Goal: Check status

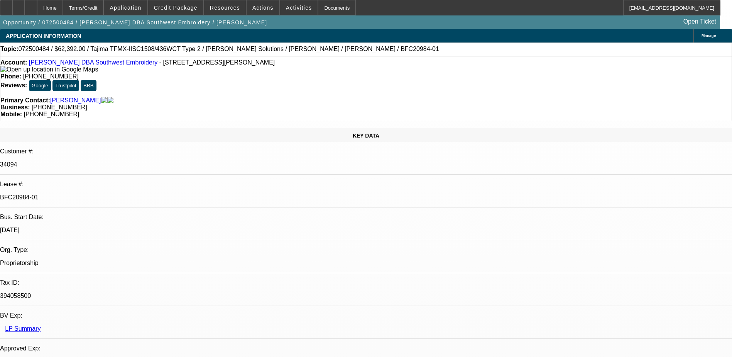
select select "0.2"
select select "2"
select select "0.1"
select select "4"
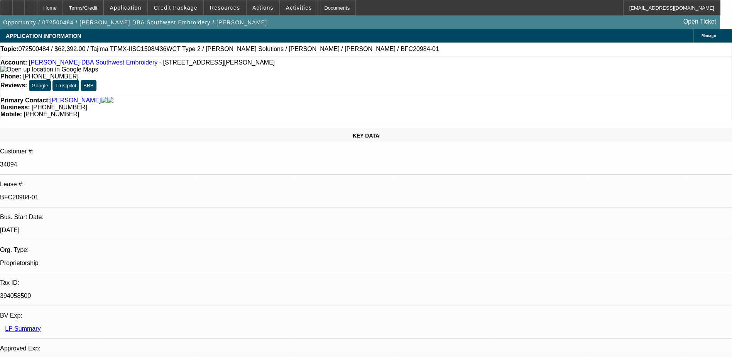
select select "0.2"
select select "2"
select select "0.1"
select select "4"
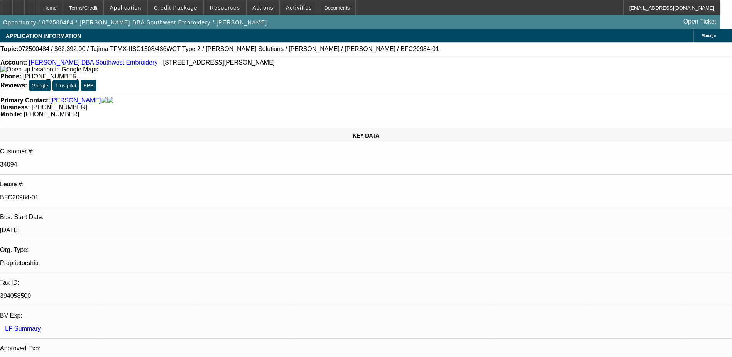
select select "0.15"
select select "2"
select select "0.1"
select select "4"
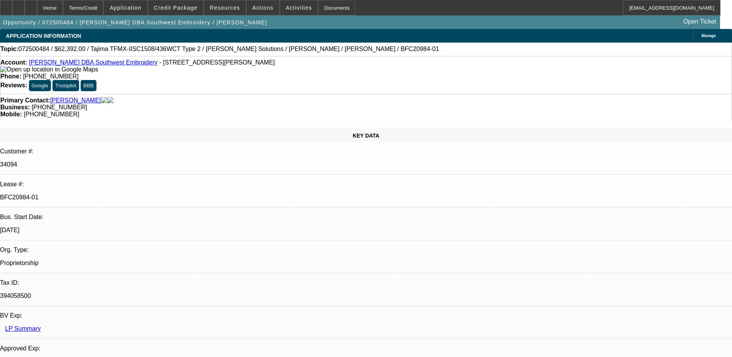
select select "0.15"
select select "2"
select select "0.1"
select select "4"
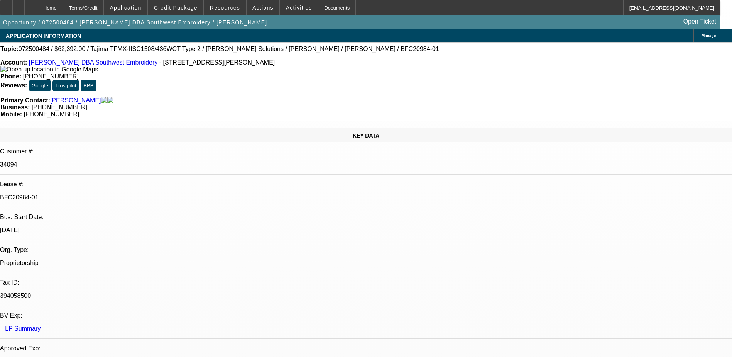
click at [113, 64] on link "Johnny Olvera DBA Southwest Embroidery" at bounding box center [93, 62] width 129 height 7
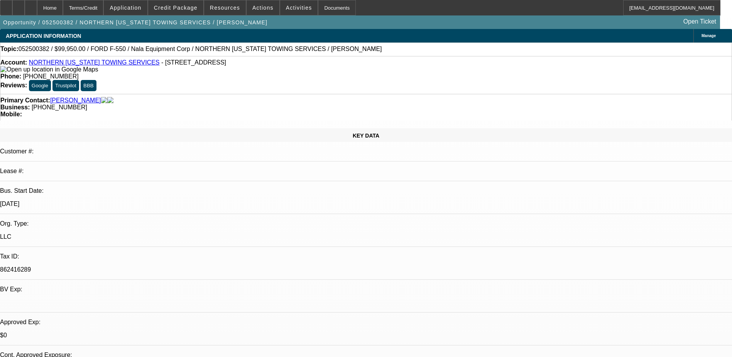
select select "0"
select select "2"
select select "0.1"
select select "4"
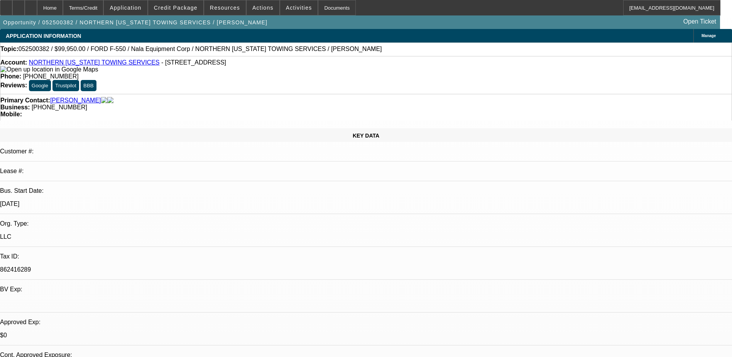
select select "0"
select select "2"
select select "0.1"
select select "4"
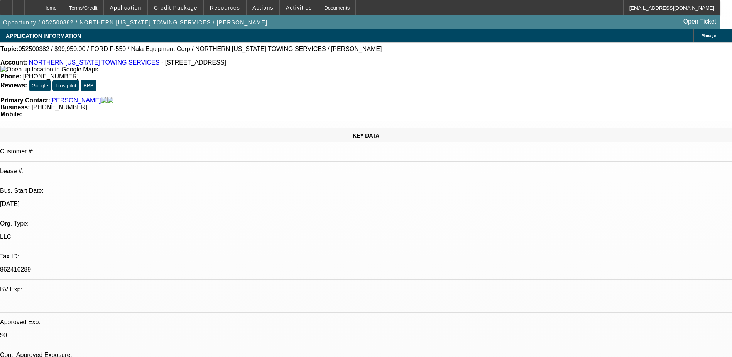
select select "0"
select select "2"
select select "0.1"
select select "4"
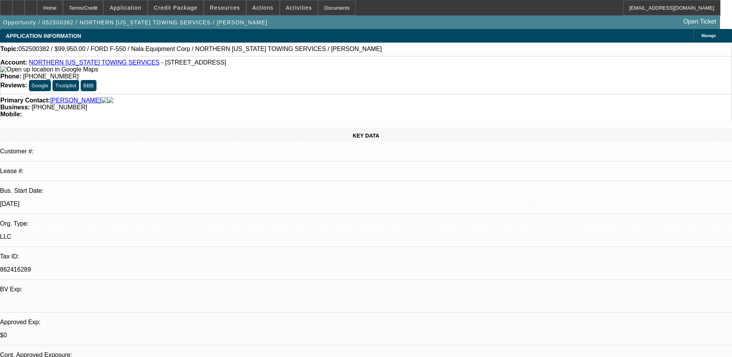
select select "0.1"
select select "0"
select select "0.1"
select select "4"
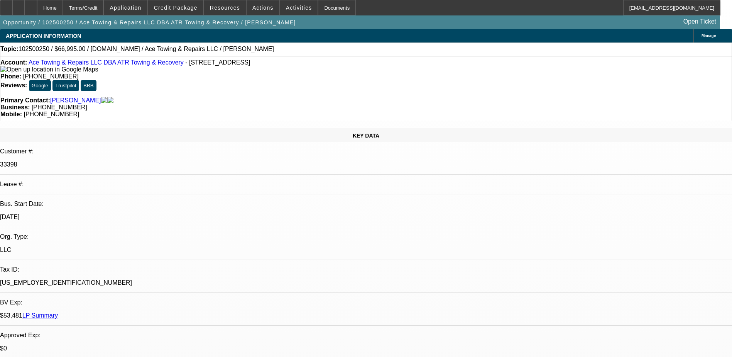
select select "0"
select select "2"
select select "0.1"
select select "4"
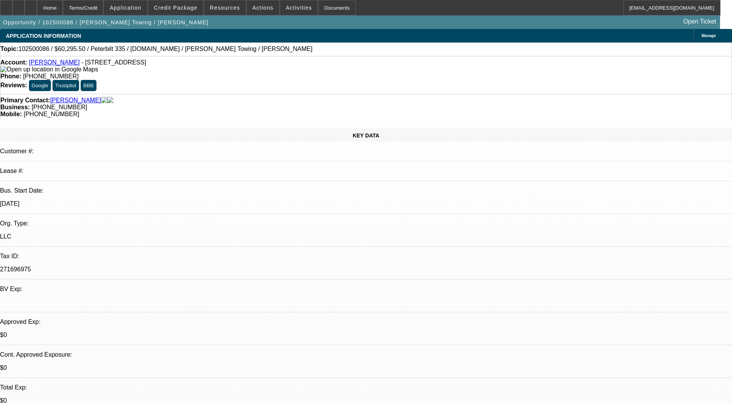
select select "0.15"
select select "2"
select select "0.1"
select select "2"
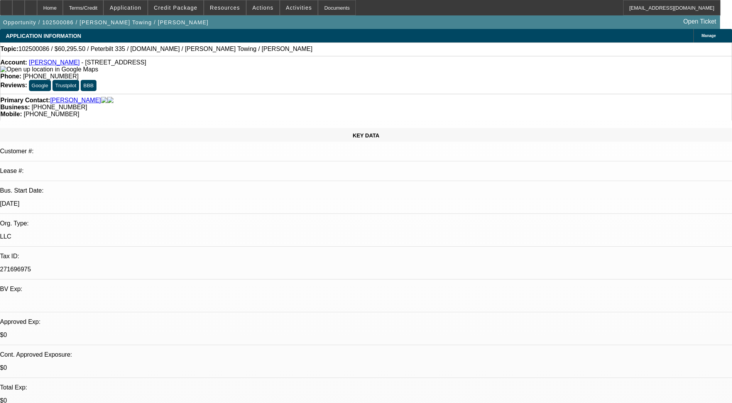
select select "0.1"
select select "1"
select select "2"
select select "4"
select select "1"
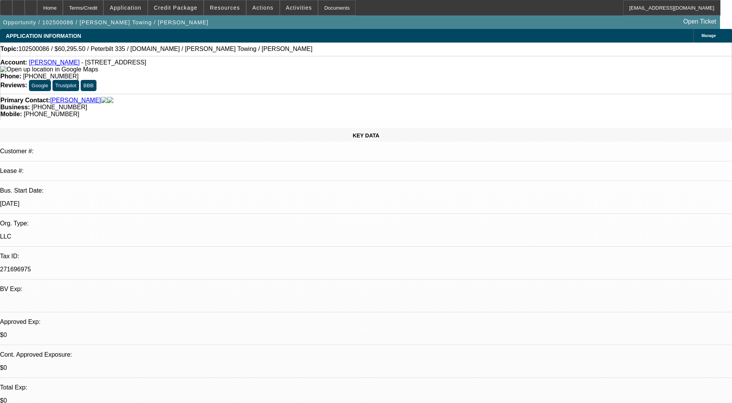
select select "2"
select select "4"
click at [184, 4] on span at bounding box center [175, 7] width 55 height 19
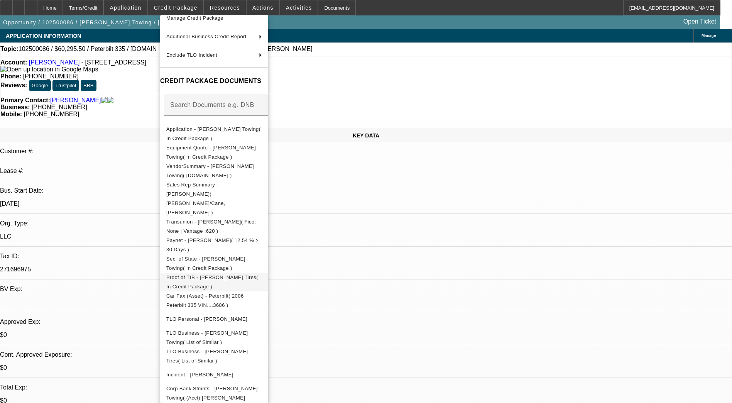
scroll to position [108, 0]
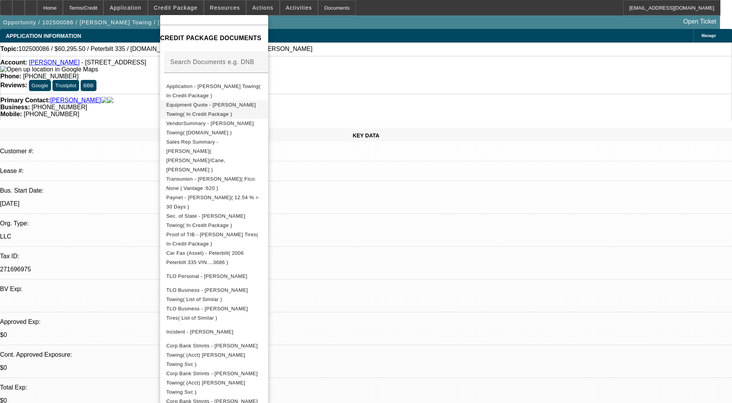
click at [223, 112] on button "Equipment Quote - Velez Towing( In Credit Package )" at bounding box center [214, 109] width 108 height 19
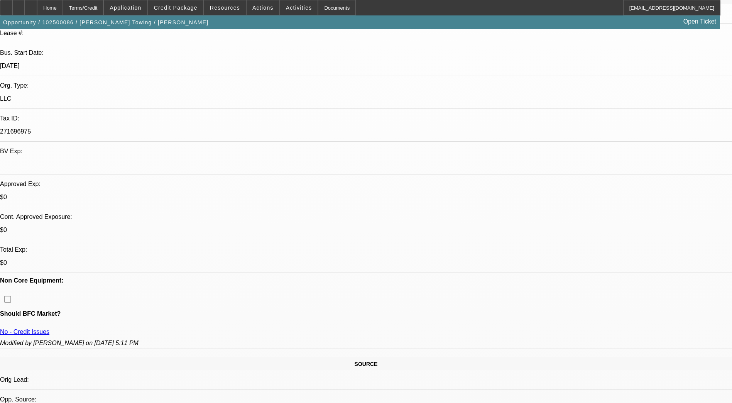
scroll to position [270, 0]
